Goal: Task Accomplishment & Management: Manage account settings

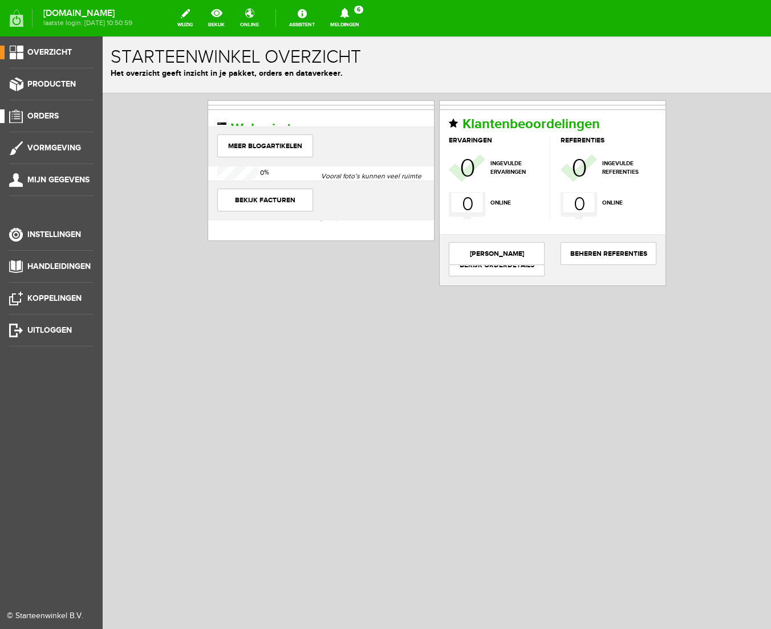
click at [54, 119] on span "Orders" at bounding box center [42, 116] width 31 height 10
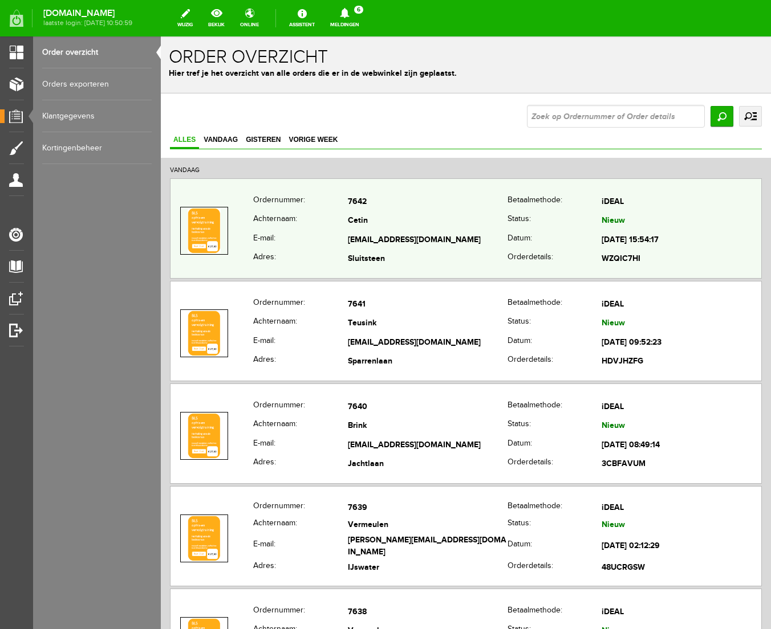
click at [535, 235] on th "Datum:" at bounding box center [554, 240] width 95 height 19
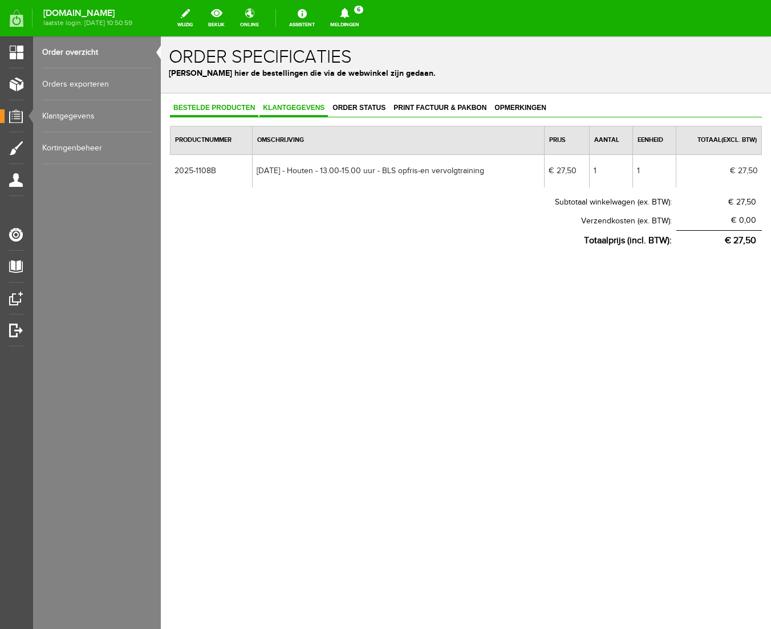
click at [277, 108] on span "Klantgegevens" at bounding box center [293, 108] width 68 height 8
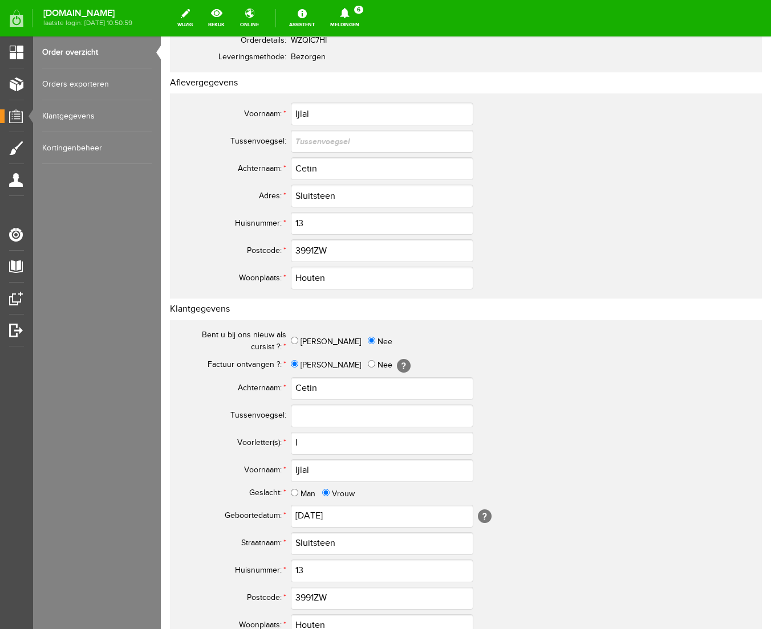
scroll to position [149, 0]
click at [313, 247] on input "3991ZW" at bounding box center [382, 251] width 182 height 23
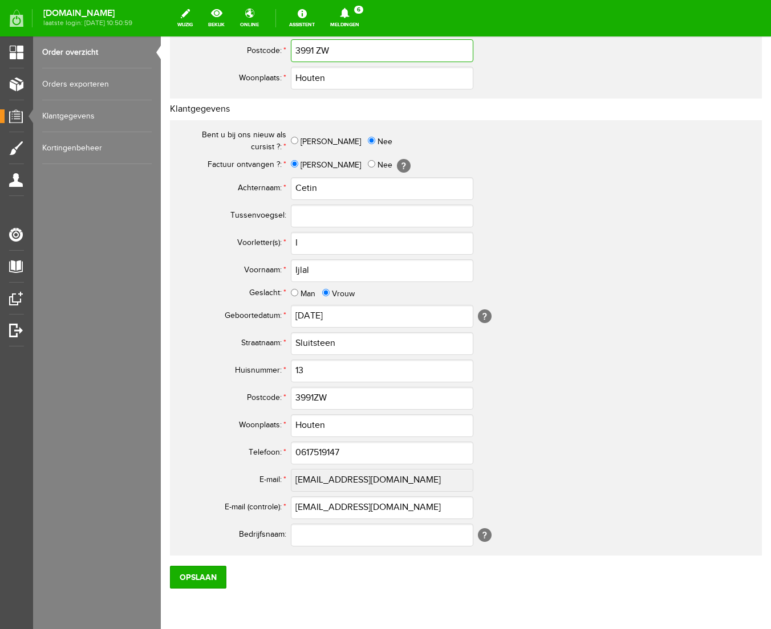
scroll to position [354, 0]
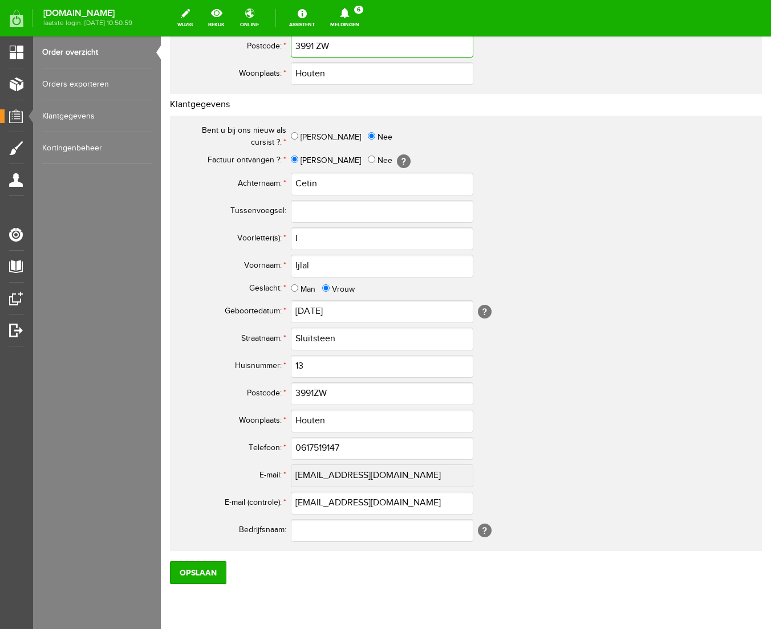
type input "3991 ZW"
click at [325, 237] on input "I" at bounding box center [382, 238] width 182 height 23
type input "I."
click at [315, 393] on input "3991ZW" at bounding box center [382, 393] width 182 height 23
type input "3991 ZW"
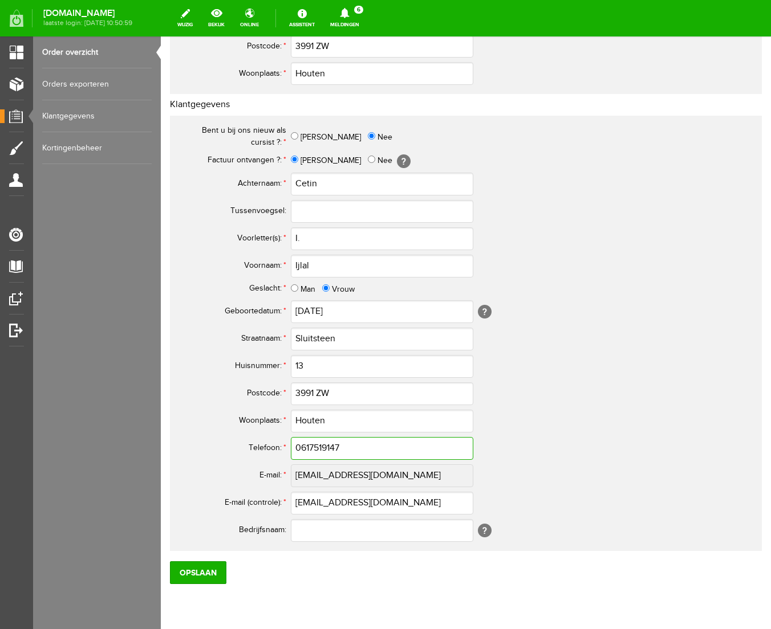
click at [305, 450] on input "0617519147" at bounding box center [382, 448] width 182 height 23
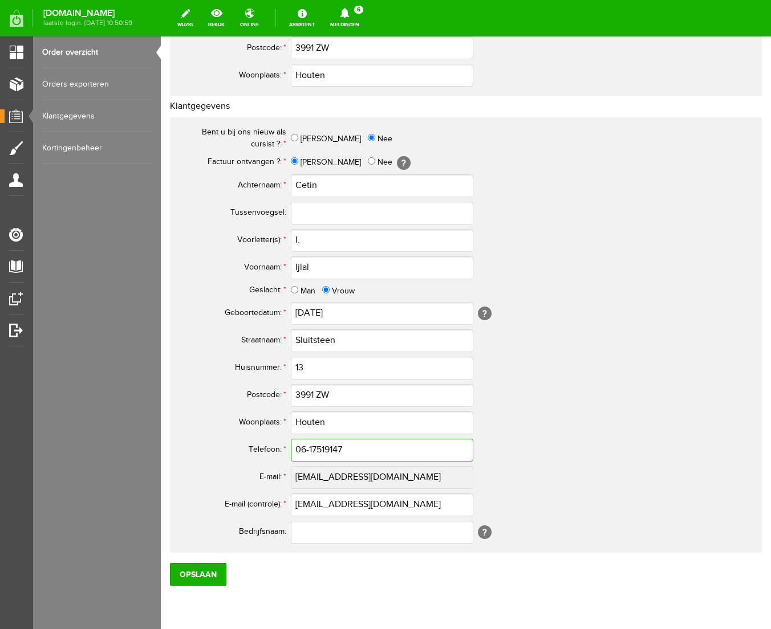
scroll to position [369, 0]
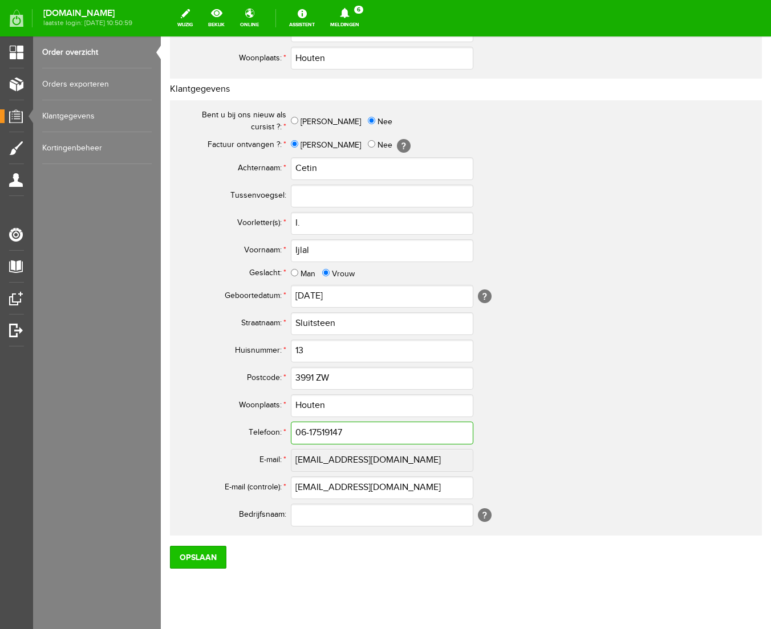
type input "06-17519147"
click at [189, 557] on input "Opslaan" at bounding box center [198, 557] width 56 height 23
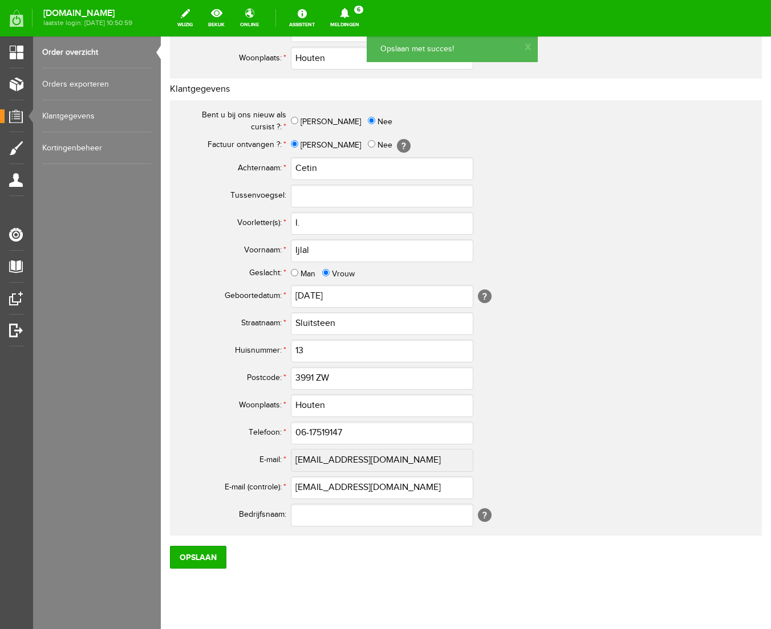
scroll to position [0, 0]
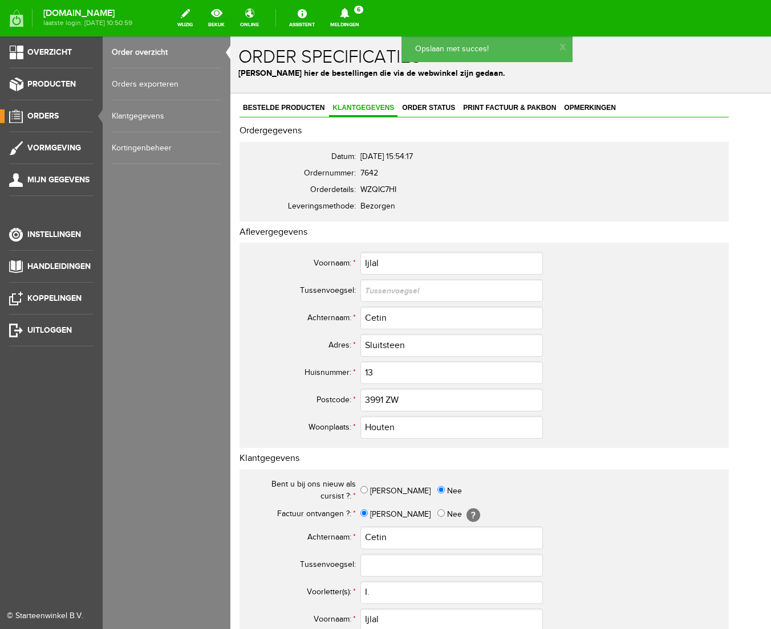
click at [154, 53] on link "Order overzicht" at bounding box center [166, 52] width 109 height 32
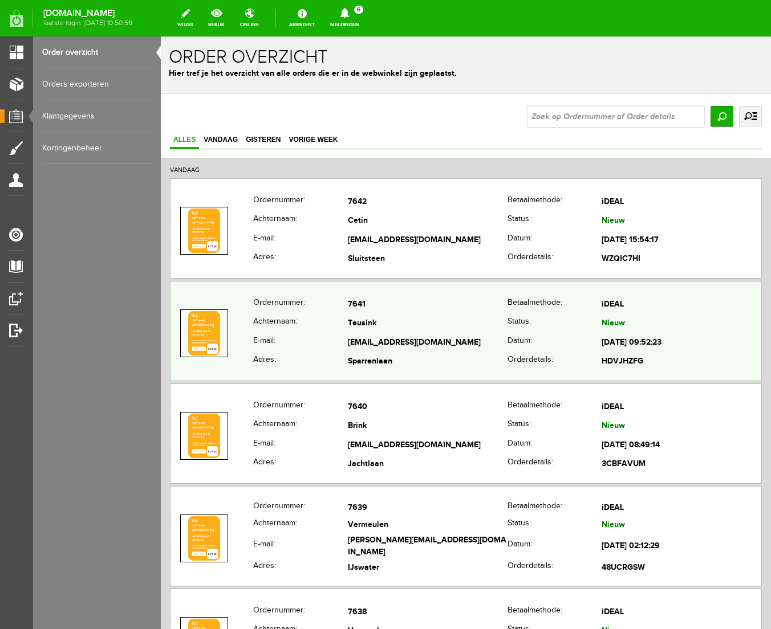
click at [426, 338] on td "[EMAIL_ADDRESS][DOMAIN_NAME]" at bounding box center [428, 342] width 160 height 19
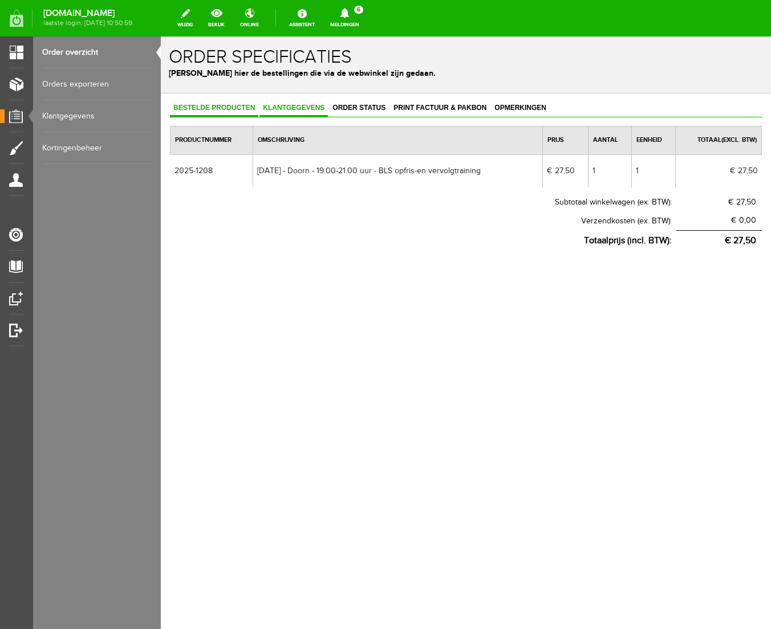
click at [293, 109] on span "Klantgegevens" at bounding box center [293, 108] width 68 height 8
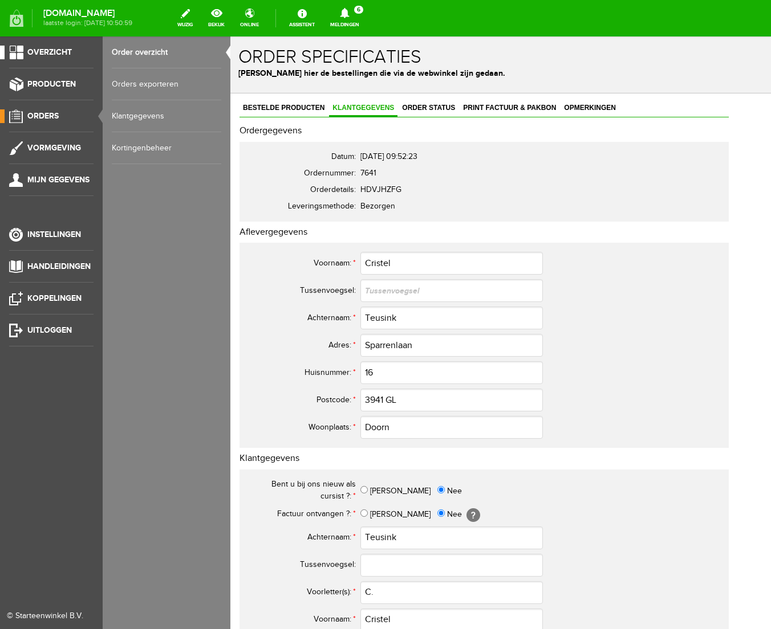
click at [42, 51] on span "Overzicht" at bounding box center [49, 52] width 44 height 10
